Goal: Information Seeking & Learning: Learn about a topic

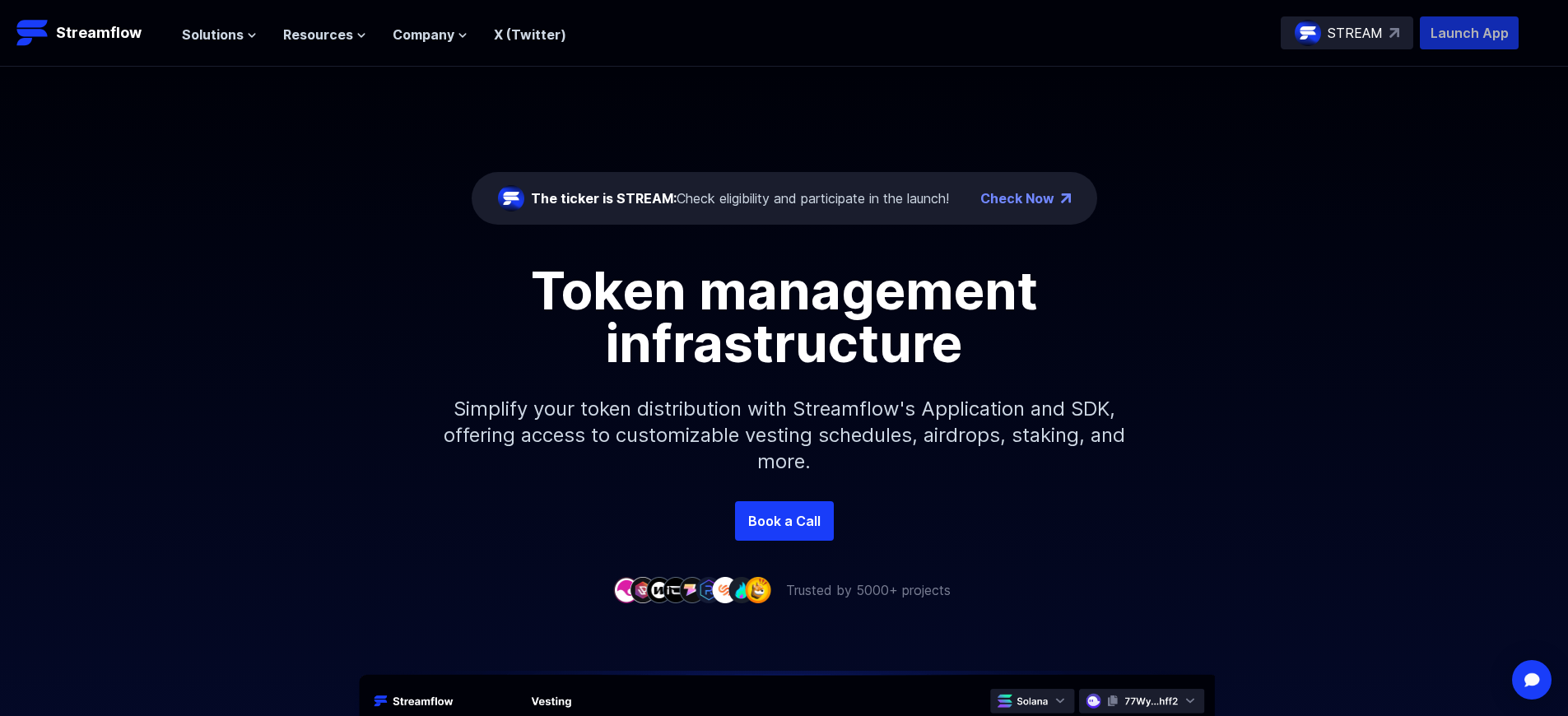
click at [1469, 33] on p "Launch App" at bounding box center [1469, 33] width 99 height 33
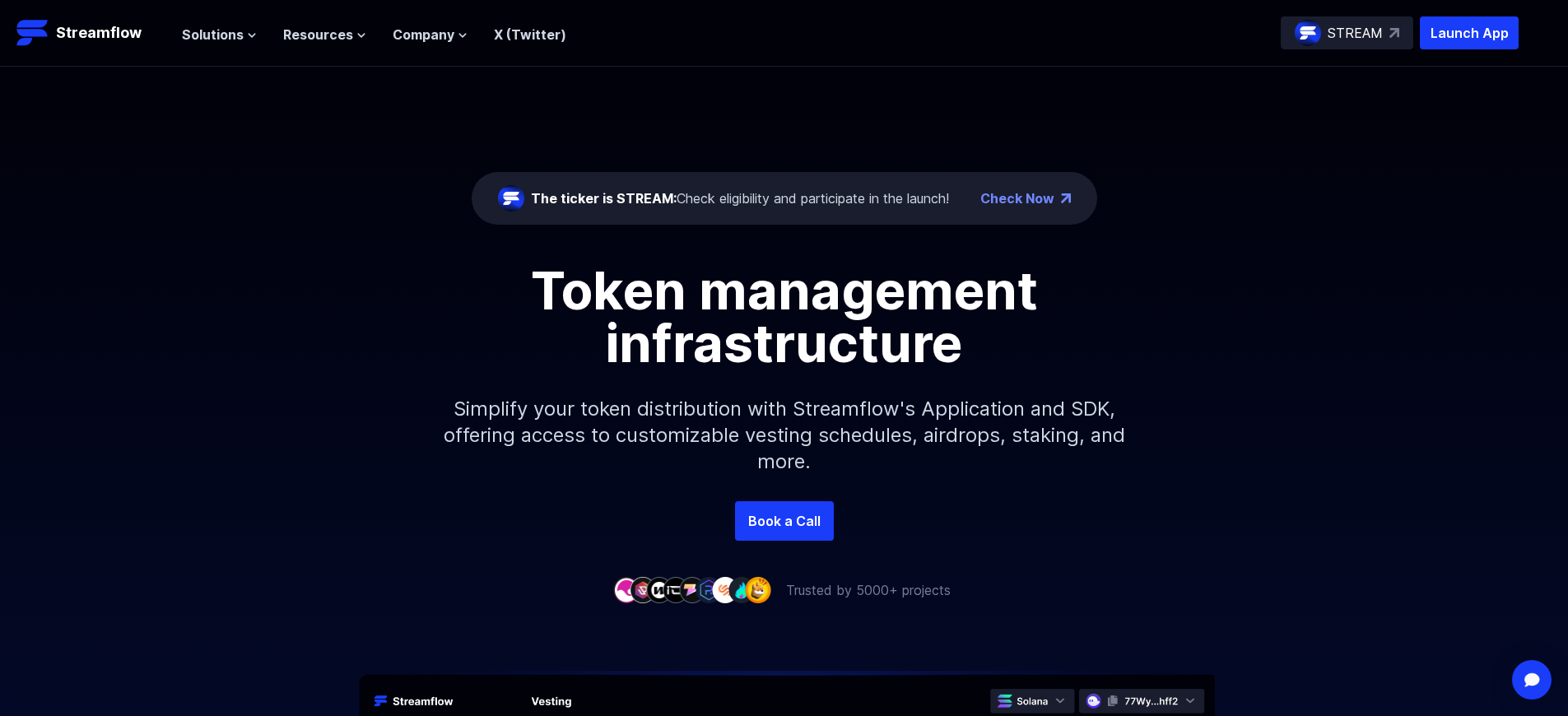
click at [1469, 33] on p "Launch App" at bounding box center [1469, 33] width 99 height 33
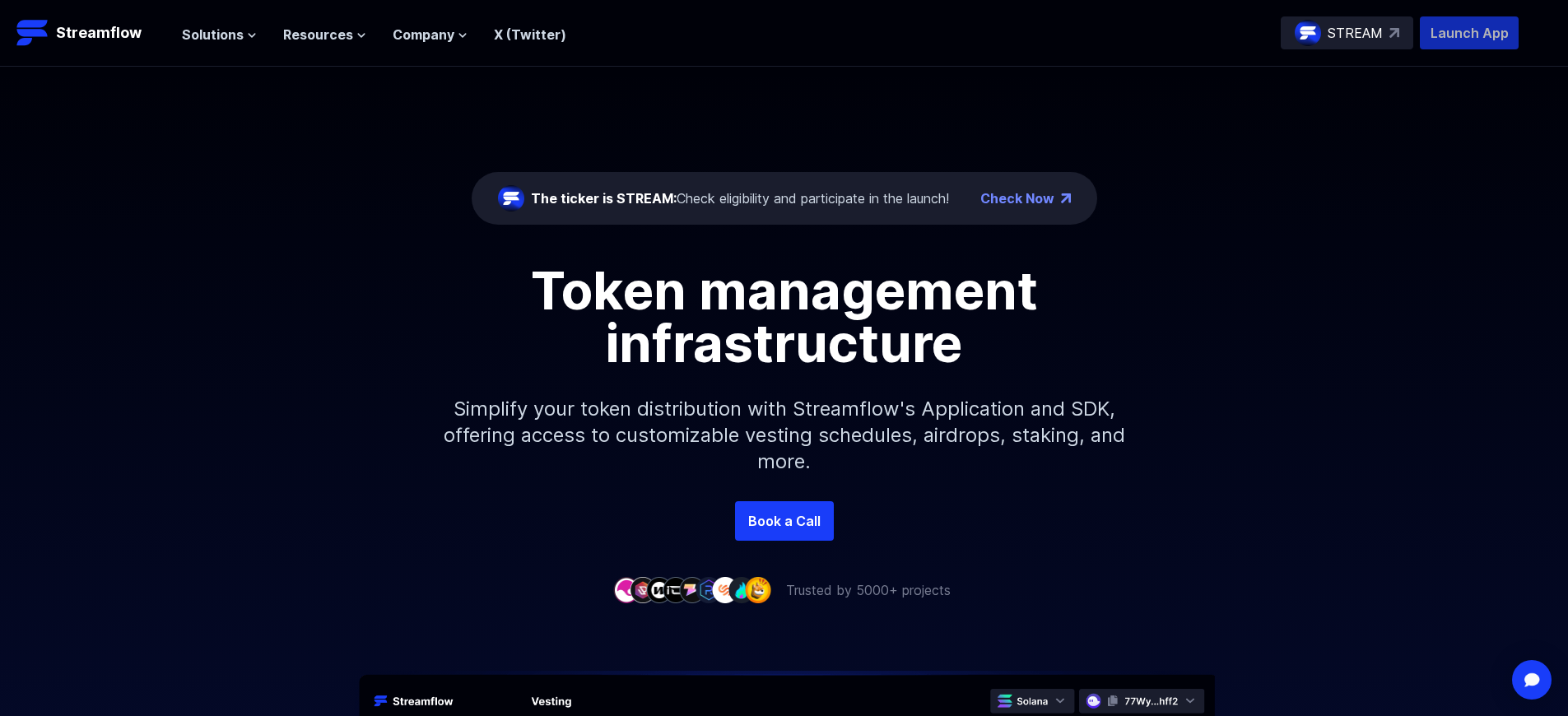
click at [1469, 33] on p "Launch App" at bounding box center [1469, 33] width 99 height 33
